Goal: Transaction & Acquisition: Purchase product/service

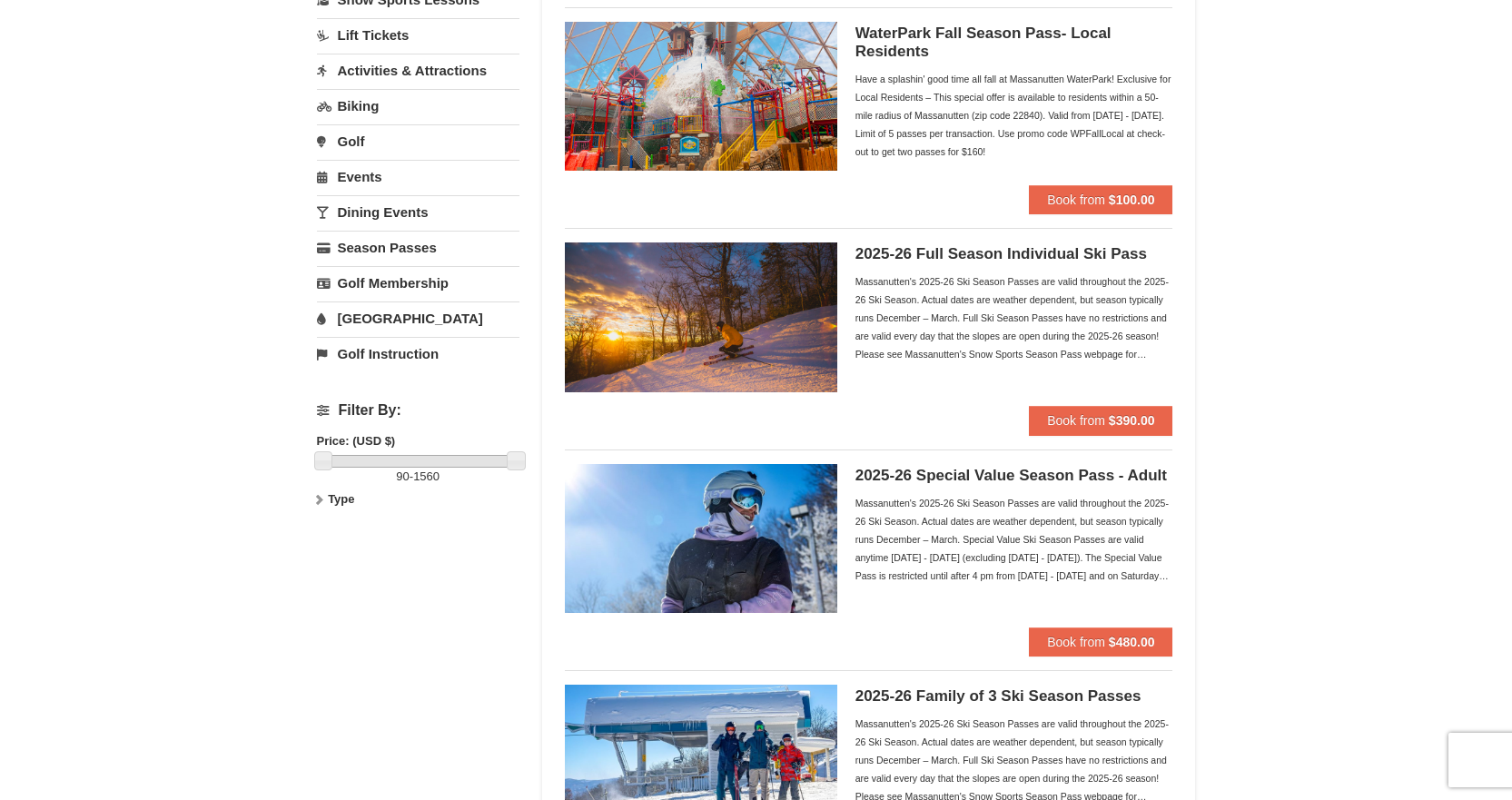
scroll to position [185, 0]
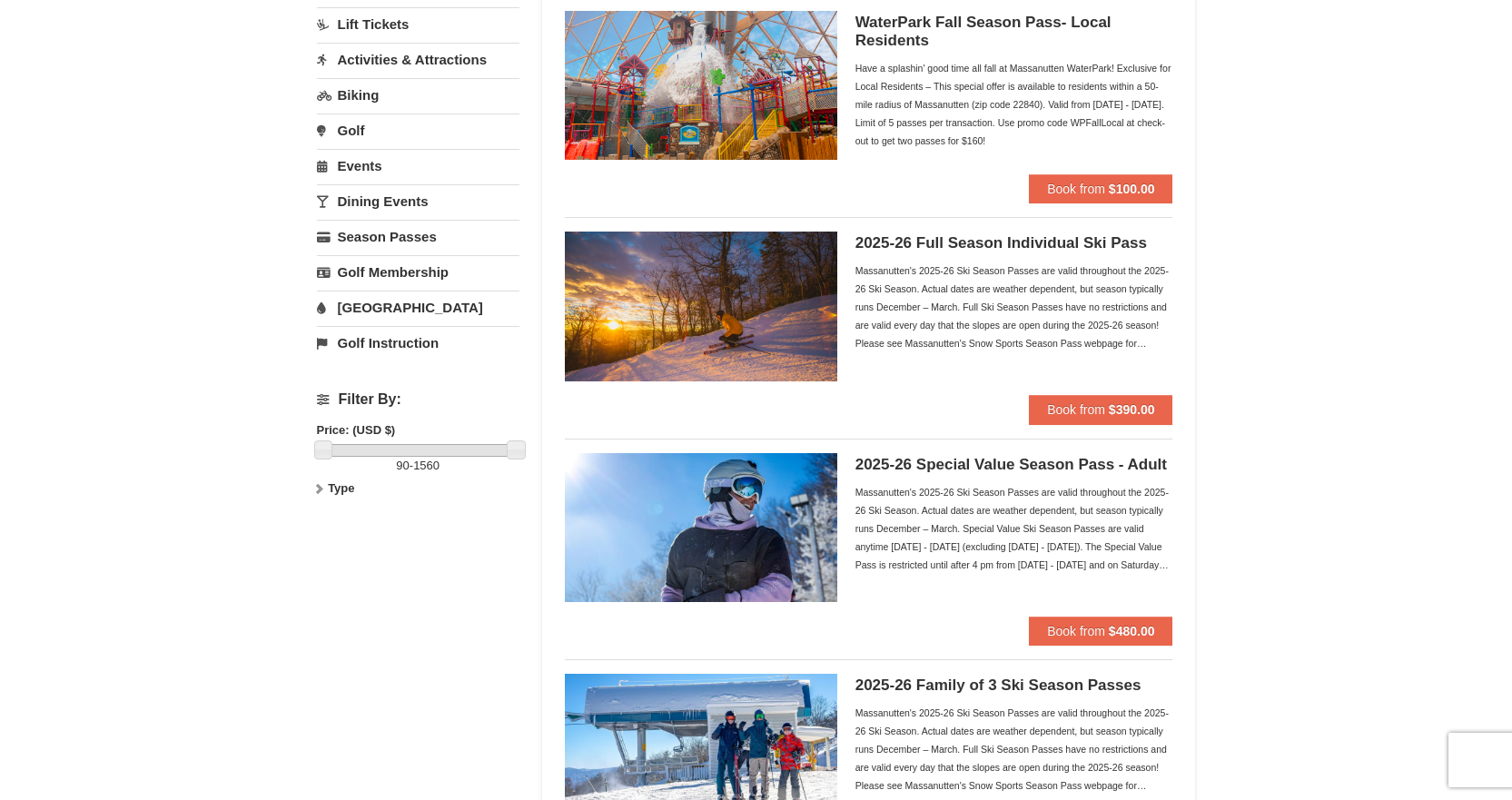
drag, startPoint x: 0, startPoint y: 0, endPoint x: 1446, endPoint y: 205, distance: 1460.5
click at [1054, 406] on span "Book from" at bounding box center [1076, 409] width 58 height 14
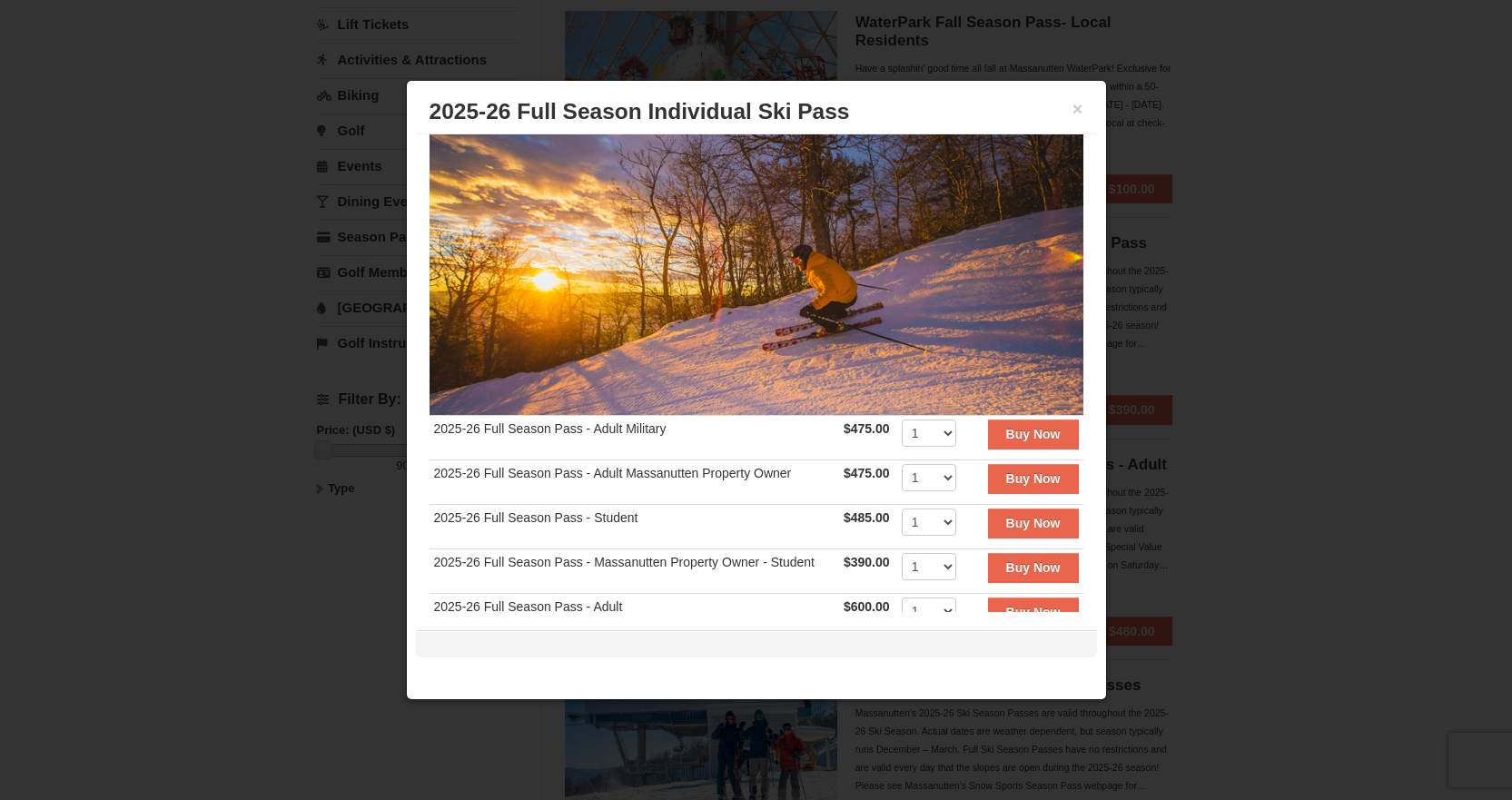
scroll to position [92, 0]
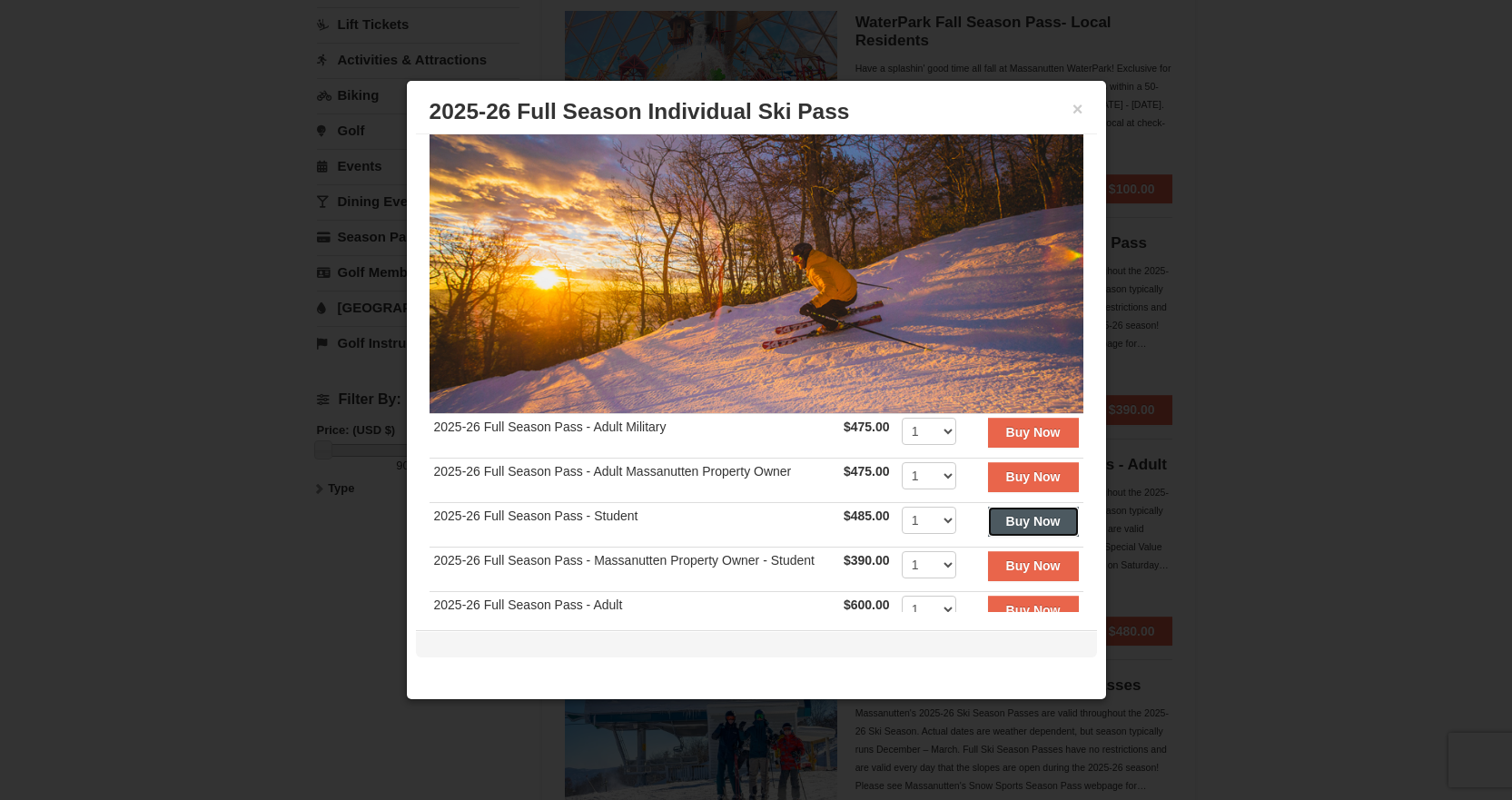
click at [1006, 514] on strong "Buy Now" at bounding box center [1033, 521] width 54 height 14
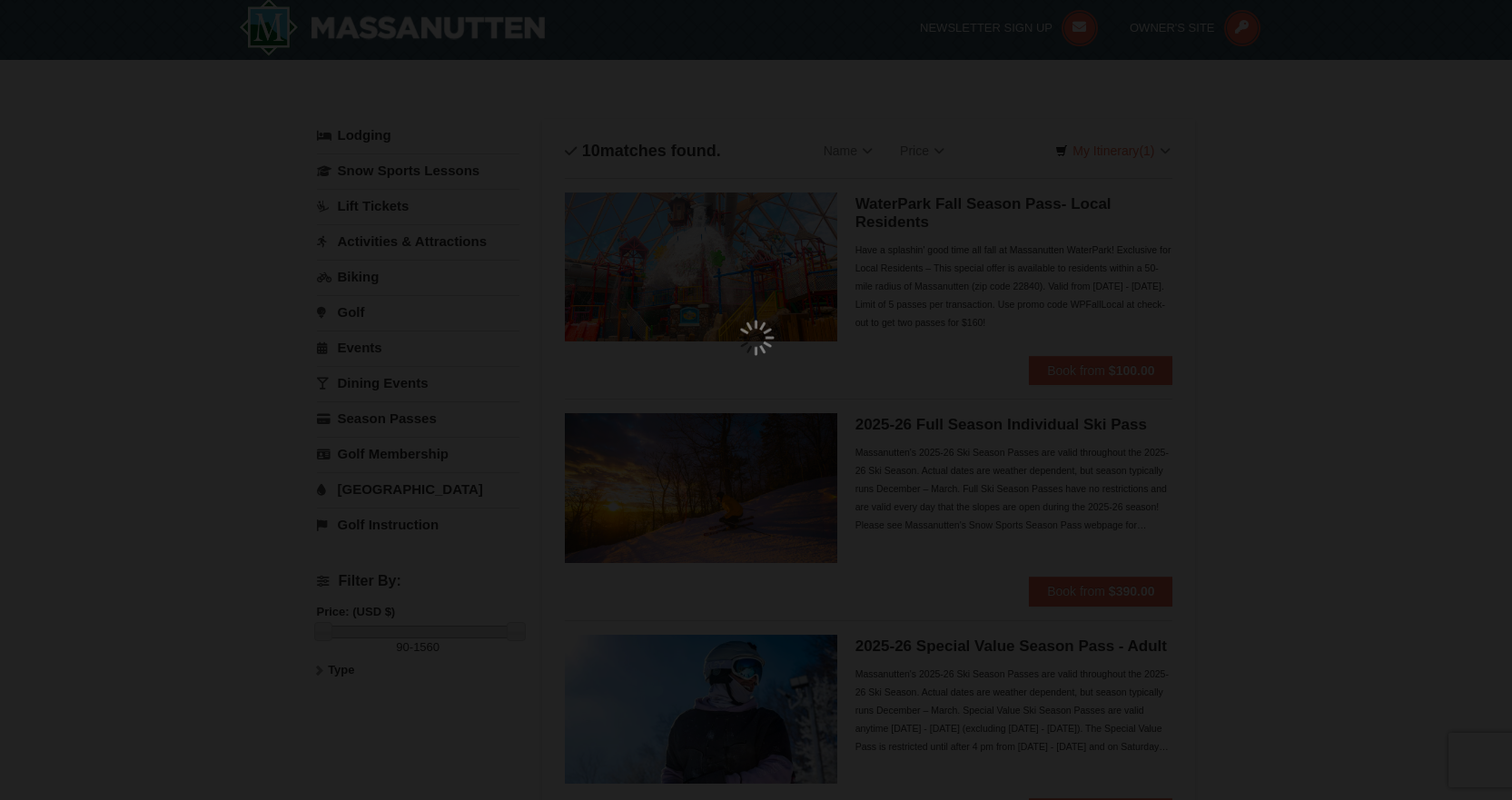
scroll to position [6, 0]
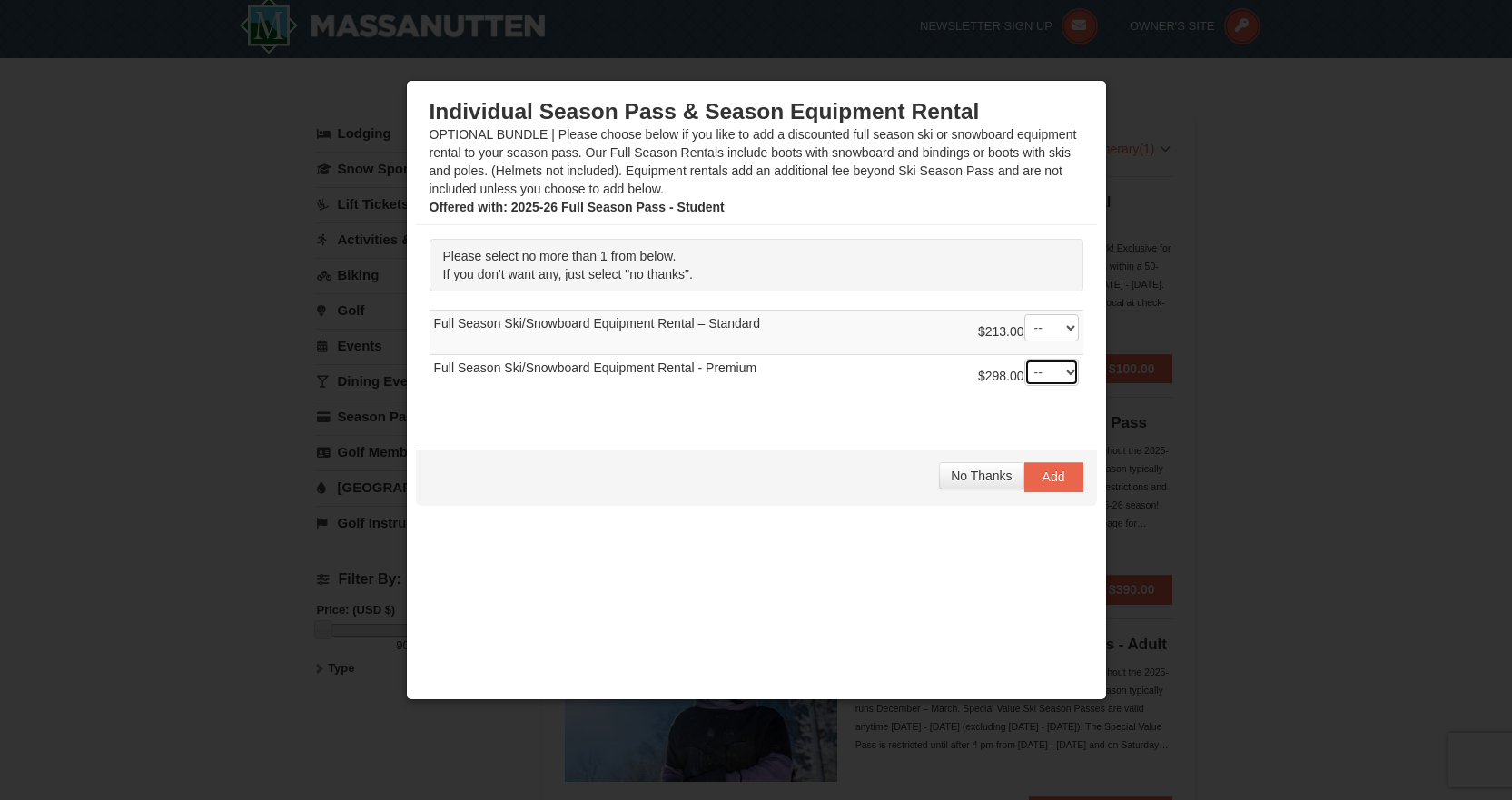
click at [1055, 368] on select "-- 01" at bounding box center [1051, 372] width 54 height 28
select select "1"
click at [1025, 359] on select "-- 01" at bounding box center [1051, 372] width 54 height 28
click at [1043, 474] on span "Add" at bounding box center [1054, 476] width 23 height 14
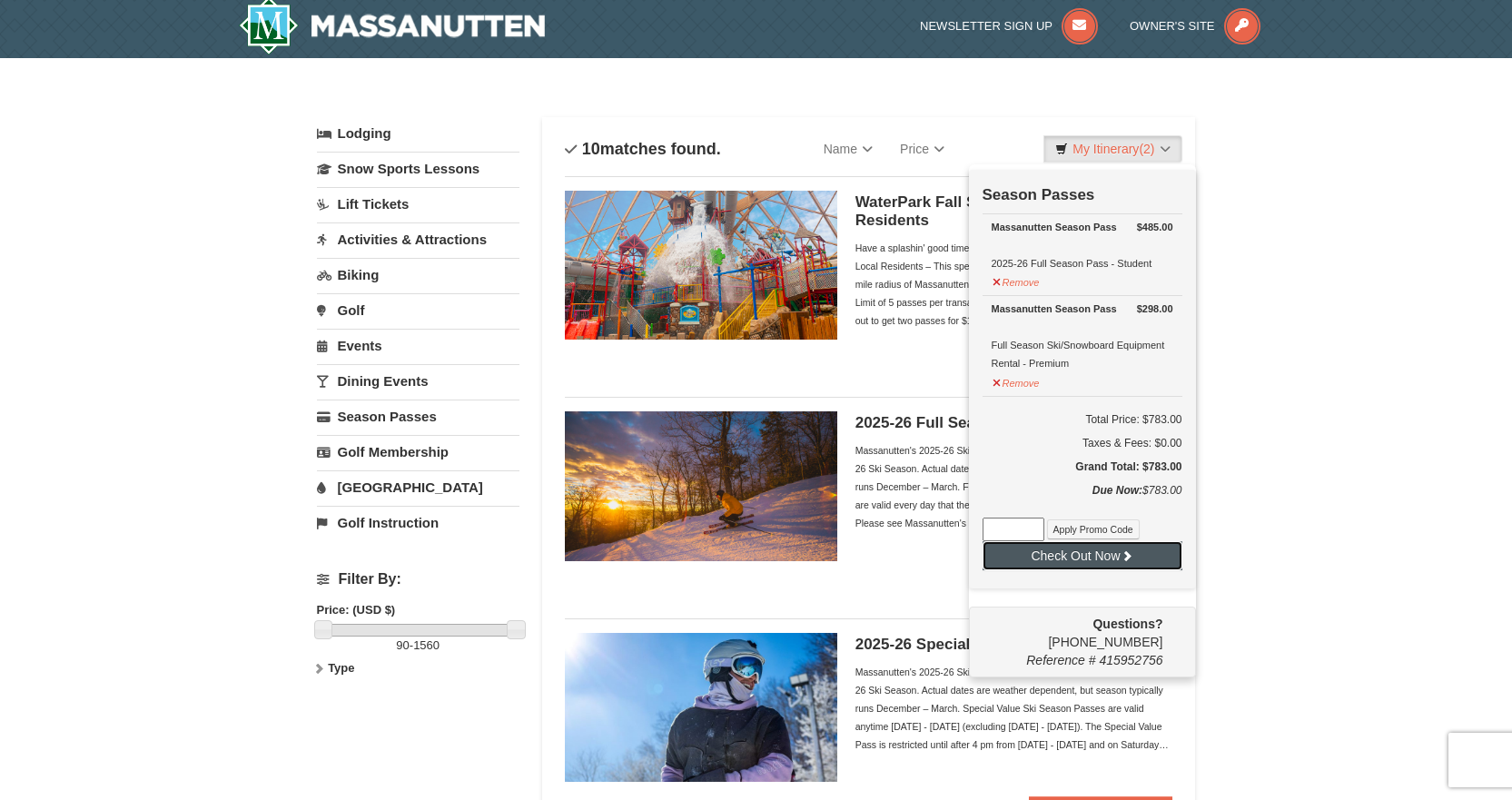
click at [1056, 562] on button "Check Out Now" at bounding box center [1082, 556] width 199 height 29
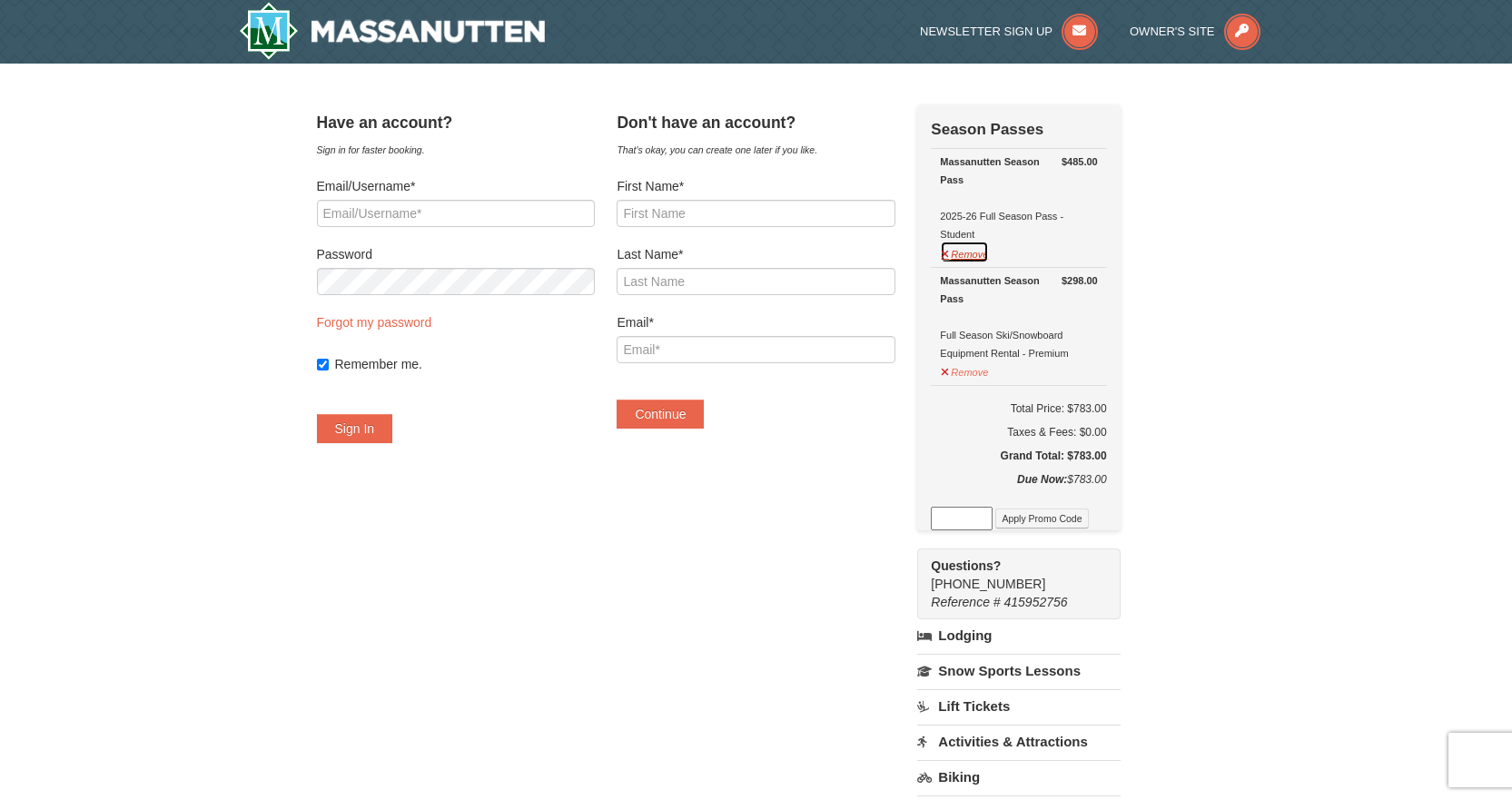
click at [989, 252] on button "Remove" at bounding box center [964, 252] width 49 height 23
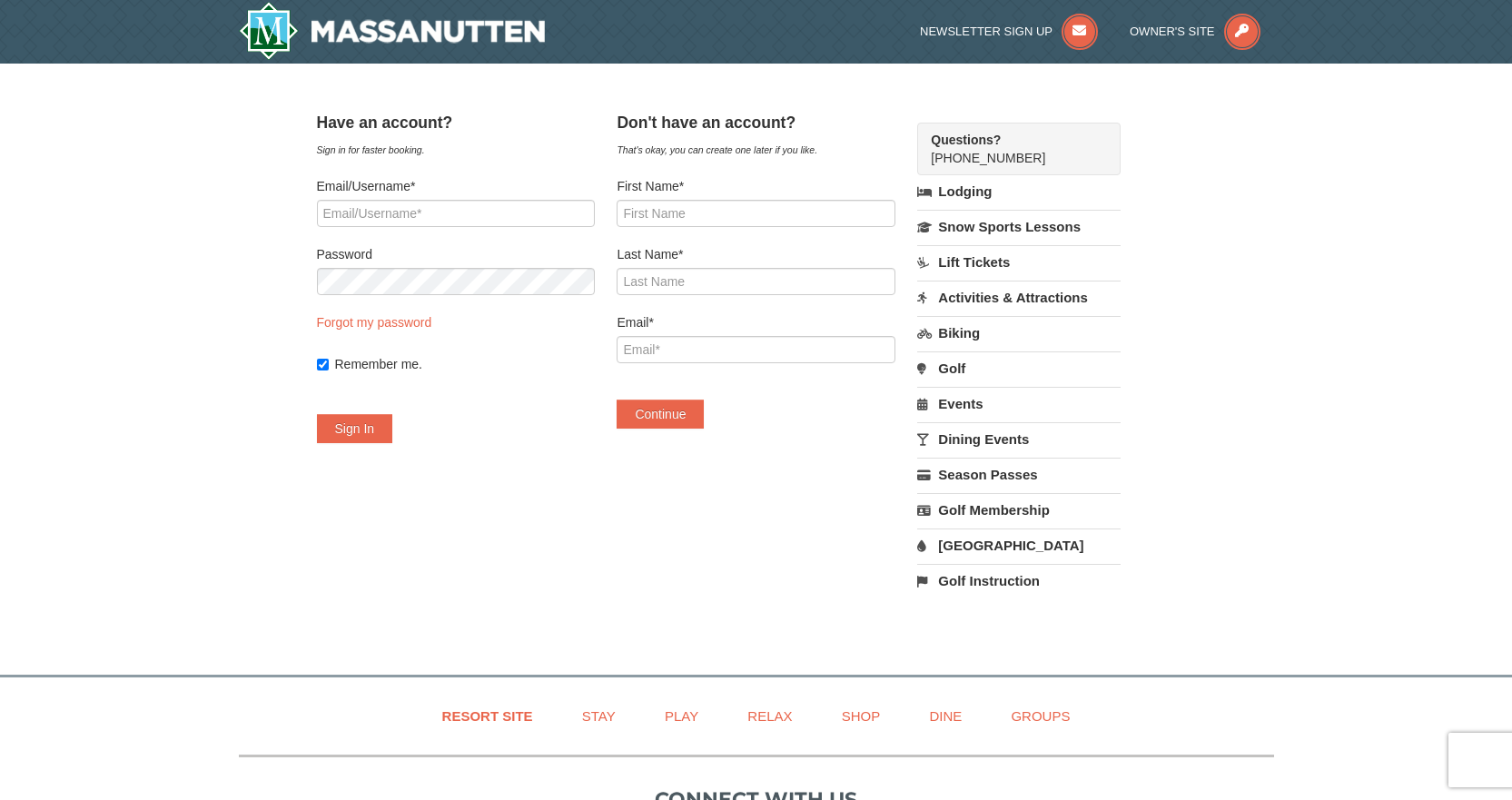
click at [984, 345] on link "Biking" at bounding box center [1019, 332] width 202 height 33
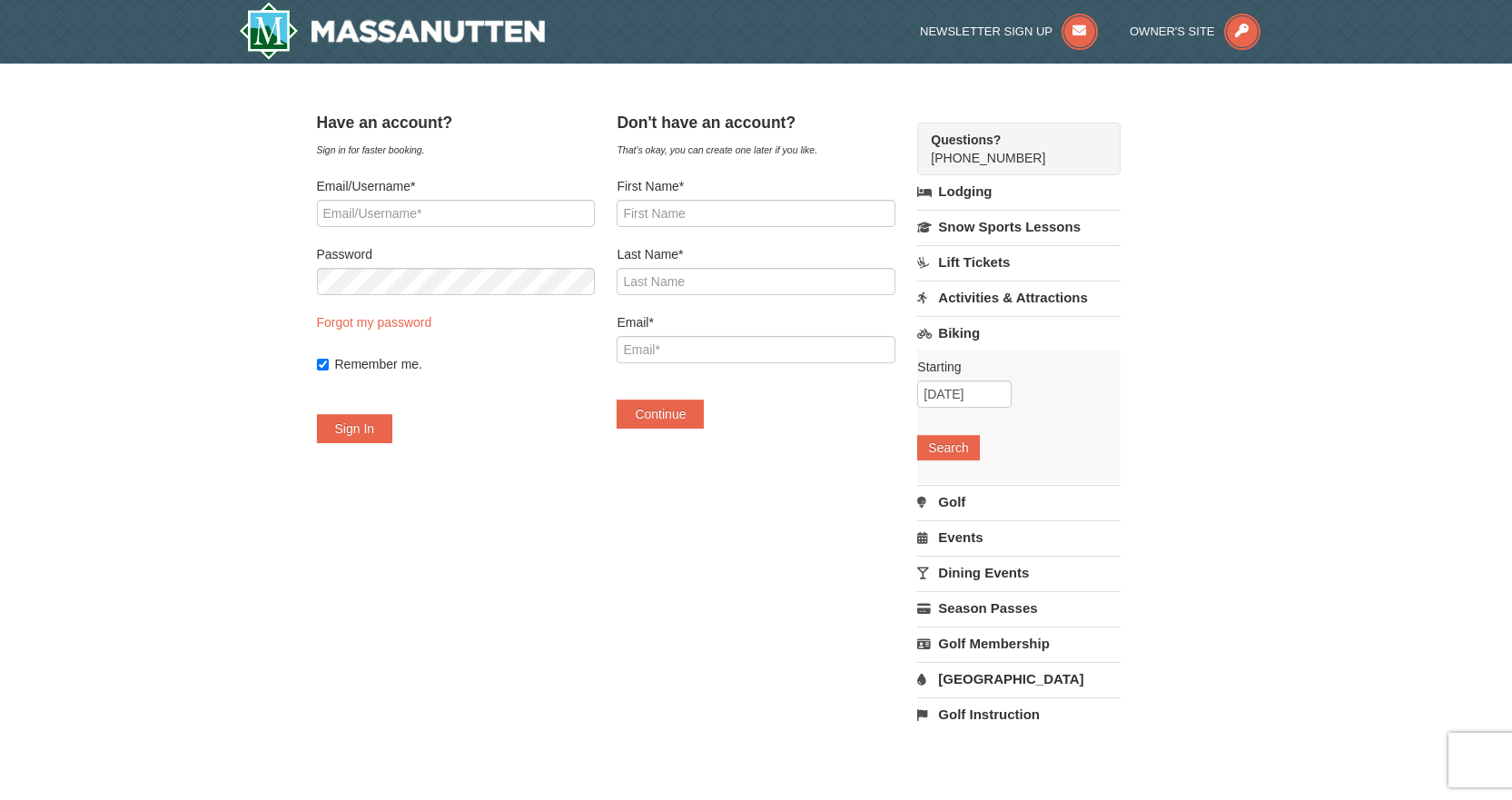
click at [1371, 261] on div "× Have an account? Sign in for faster booking. Email/Username* Password Forgot …" at bounding box center [756, 427] width 1512 height 727
